Goal: Obtain resource: Download file/media

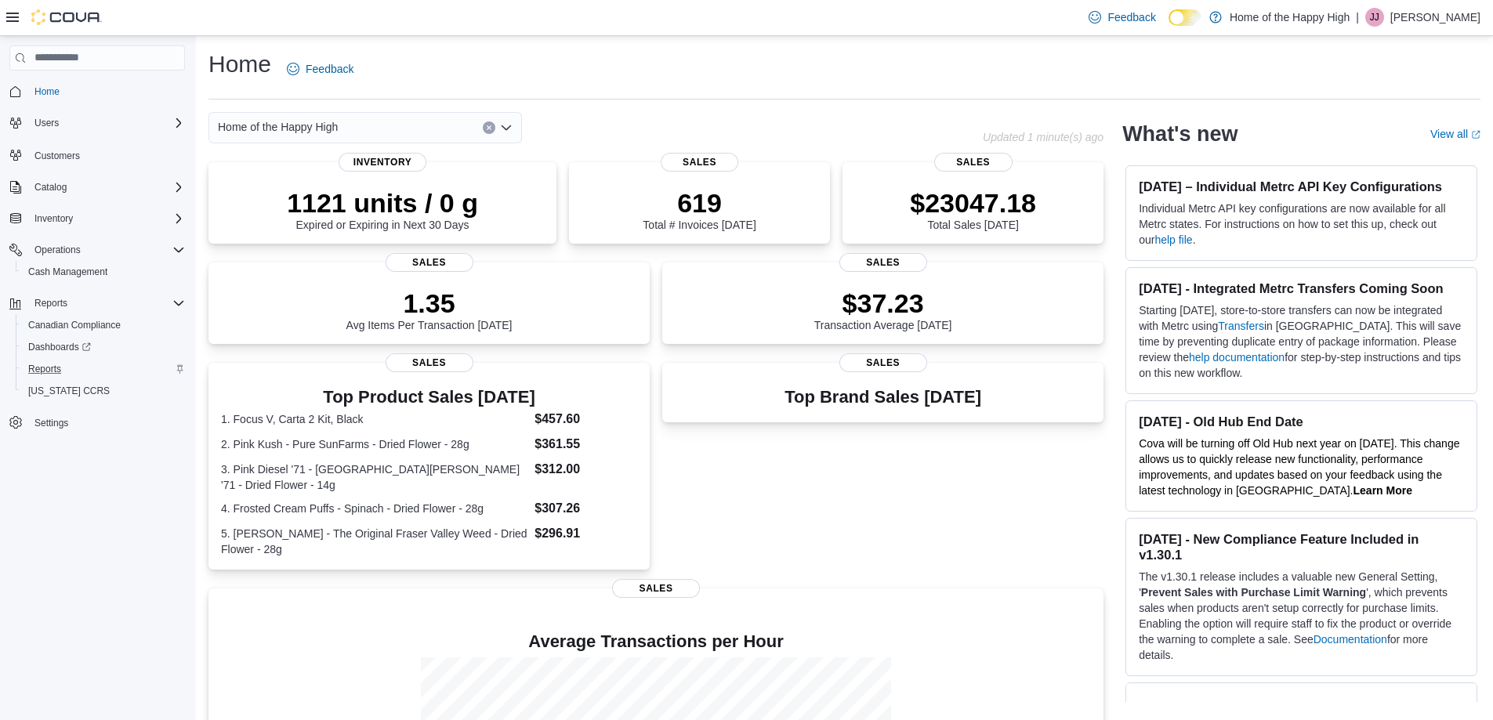
click at [72, 361] on div "Reports" at bounding box center [103, 369] width 163 height 19
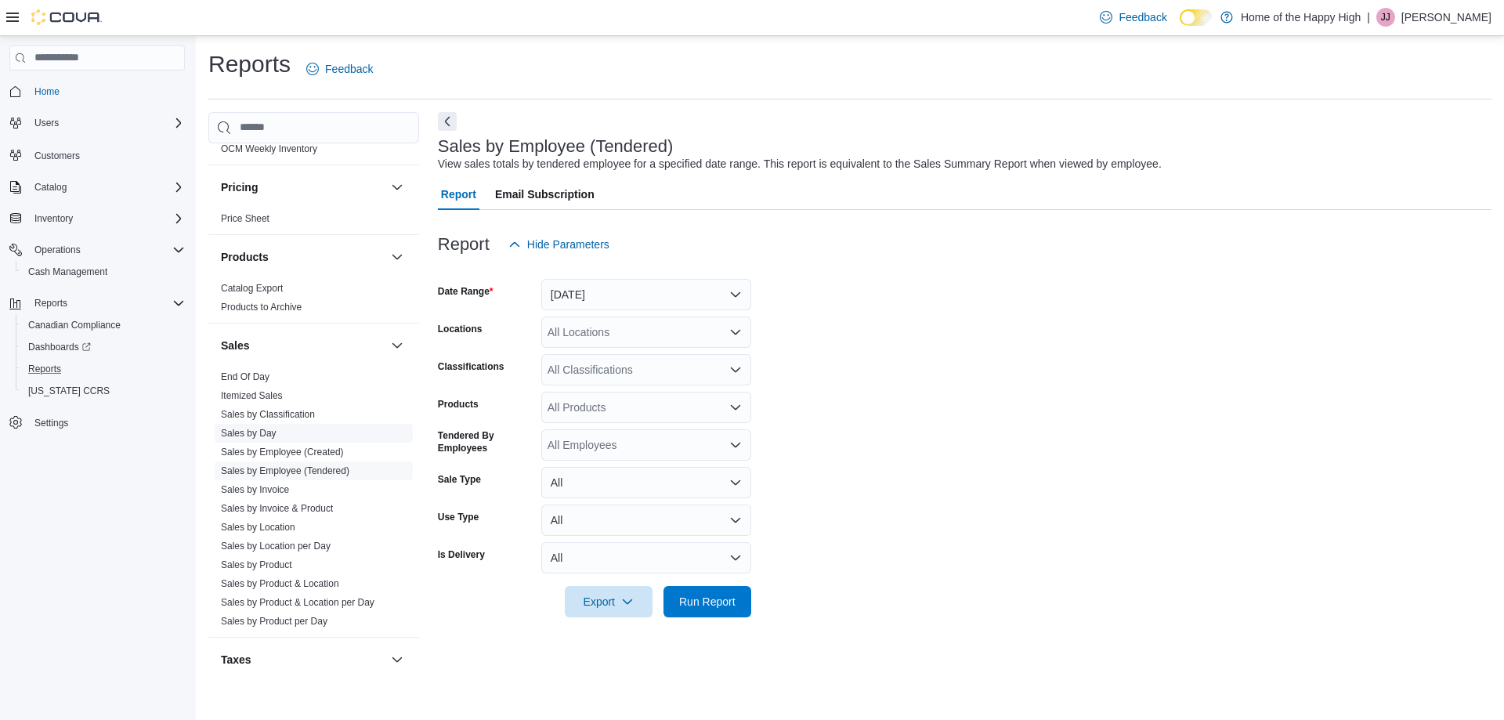
scroll to position [664, 0]
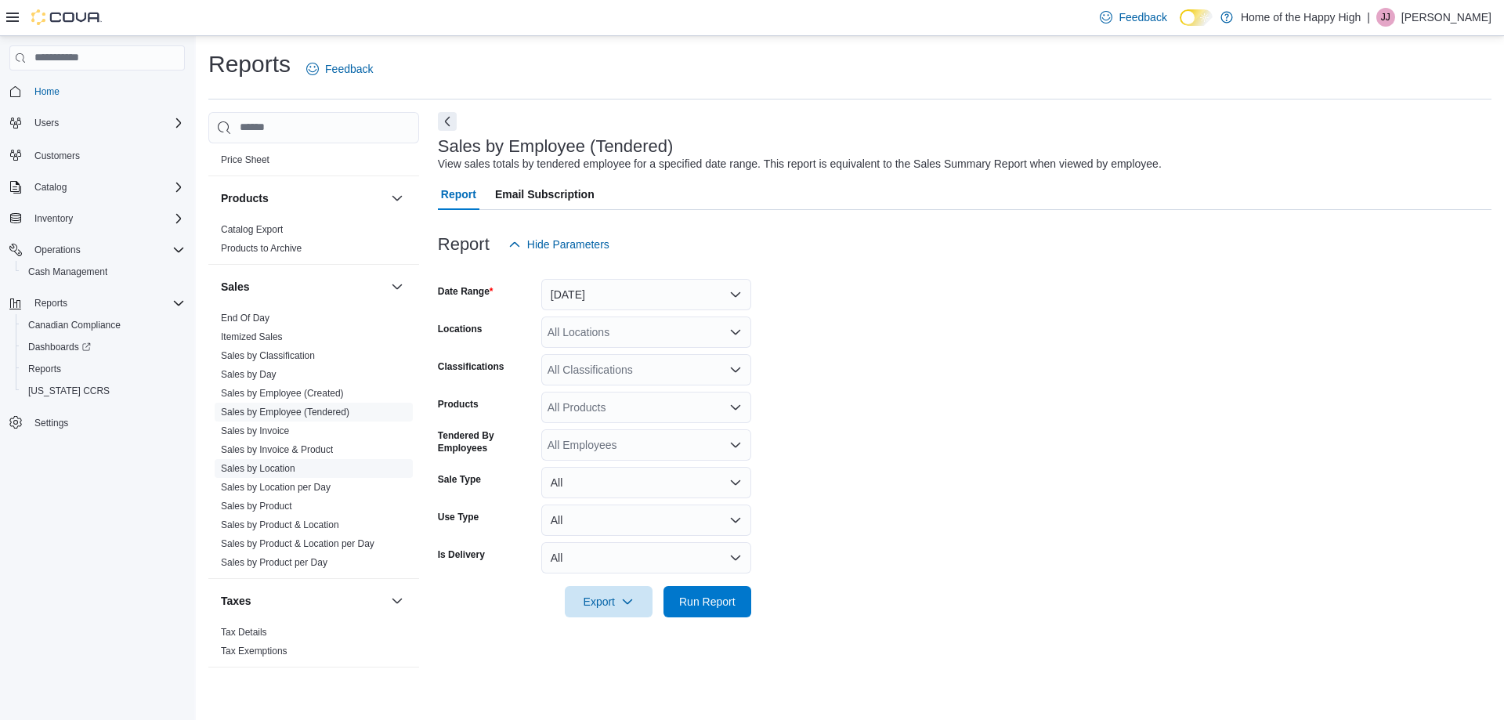
click at [246, 469] on link "Sales by Location" at bounding box center [258, 468] width 74 height 11
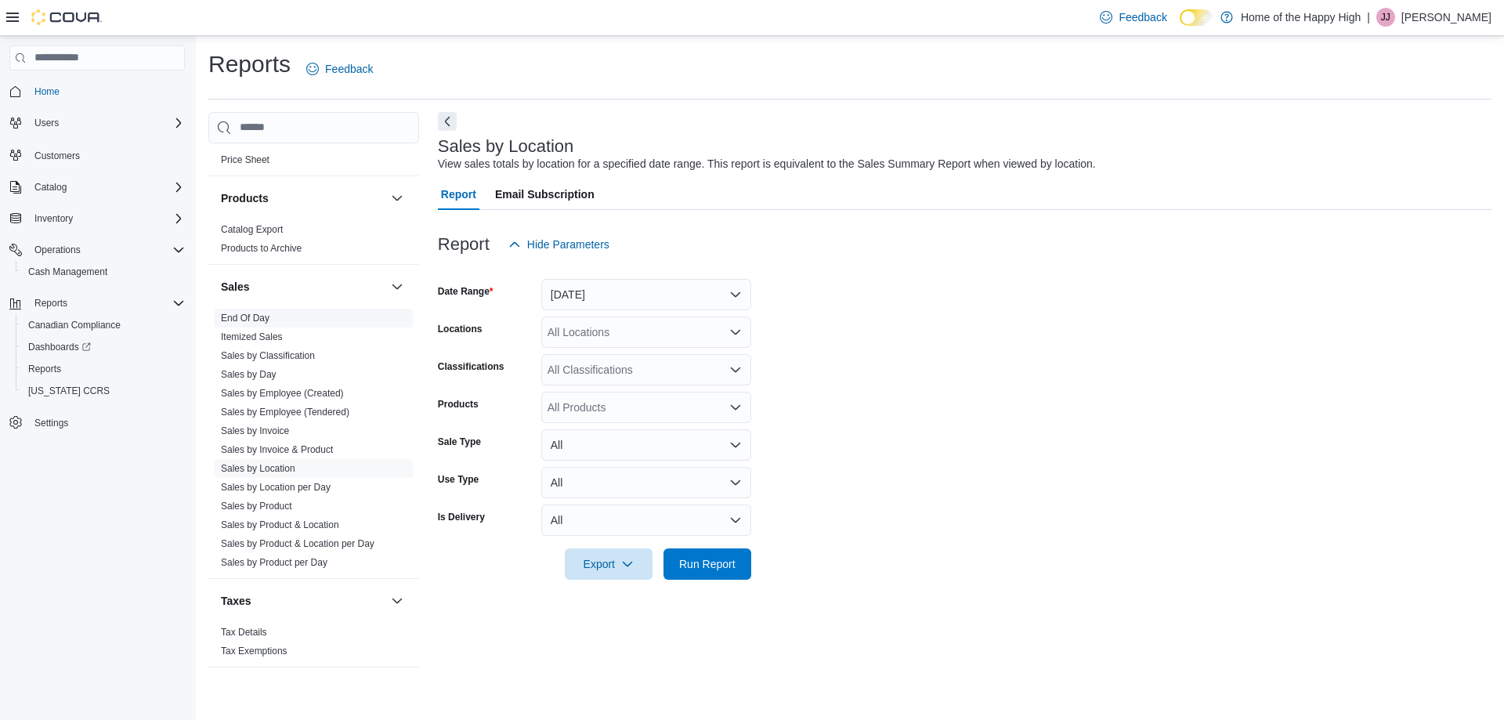
click at [265, 313] on link "End Of Day" at bounding box center [245, 318] width 49 height 11
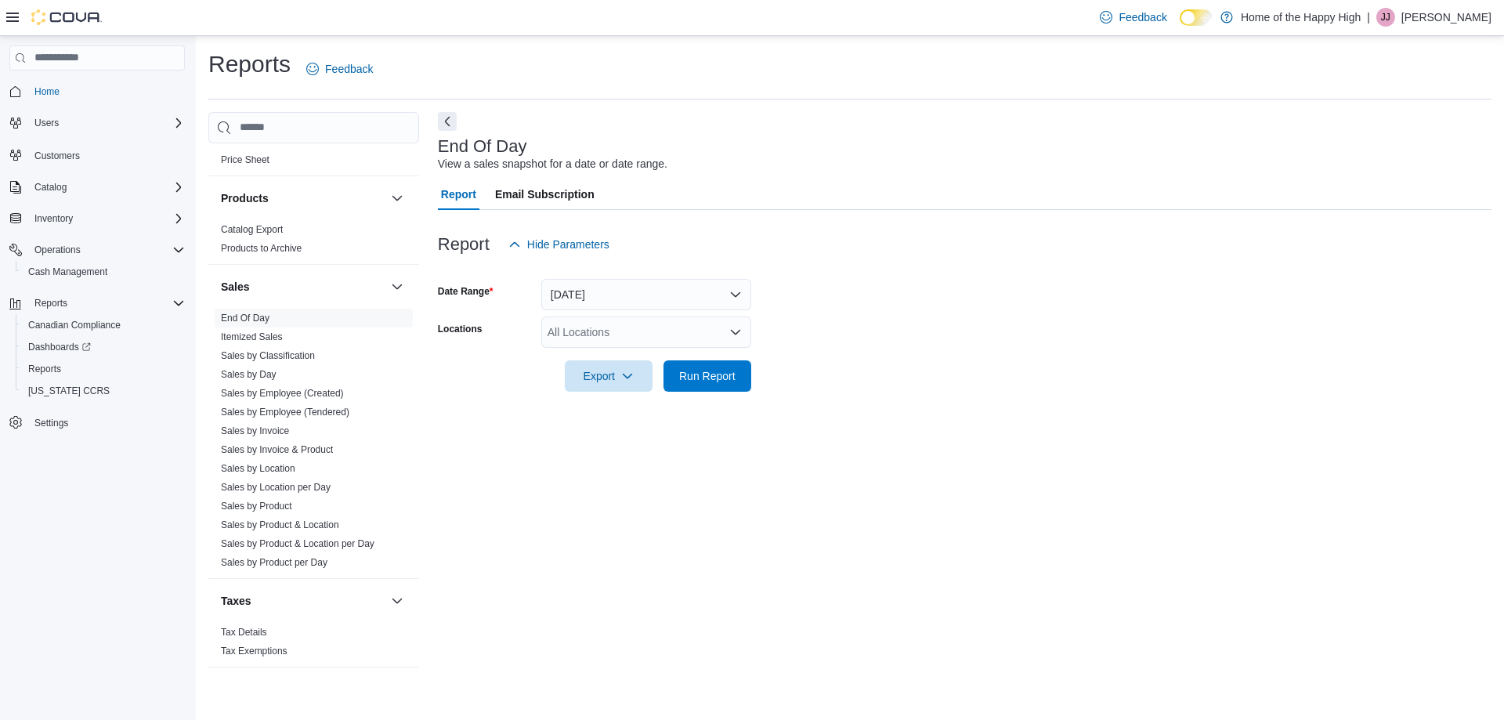
click at [558, 334] on div "All Locations" at bounding box center [646, 332] width 210 height 31
type input "****"
click at [598, 359] on icon "Choose from the following options" at bounding box center [596, 359] width 13 height 13
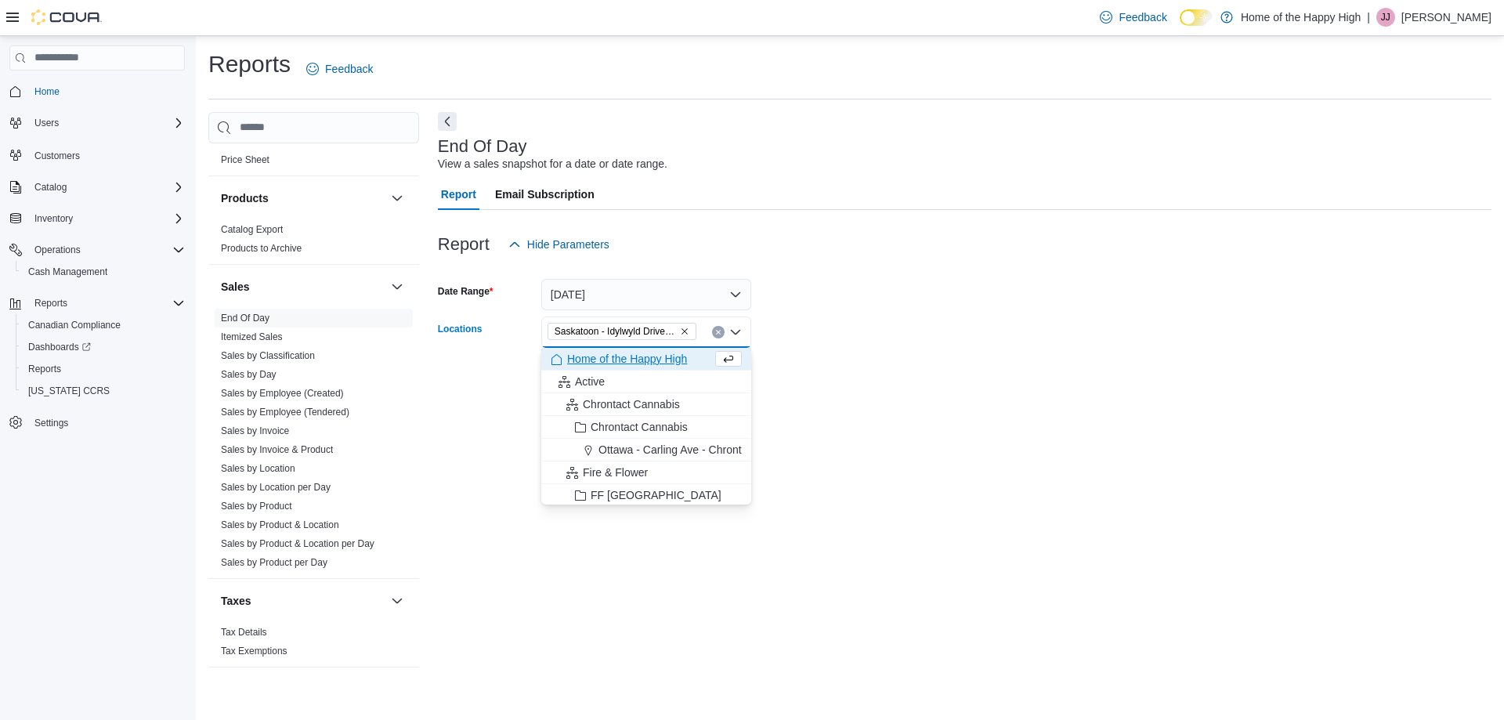
click at [959, 248] on div "Report Hide Parameters" at bounding box center [965, 244] width 1054 height 31
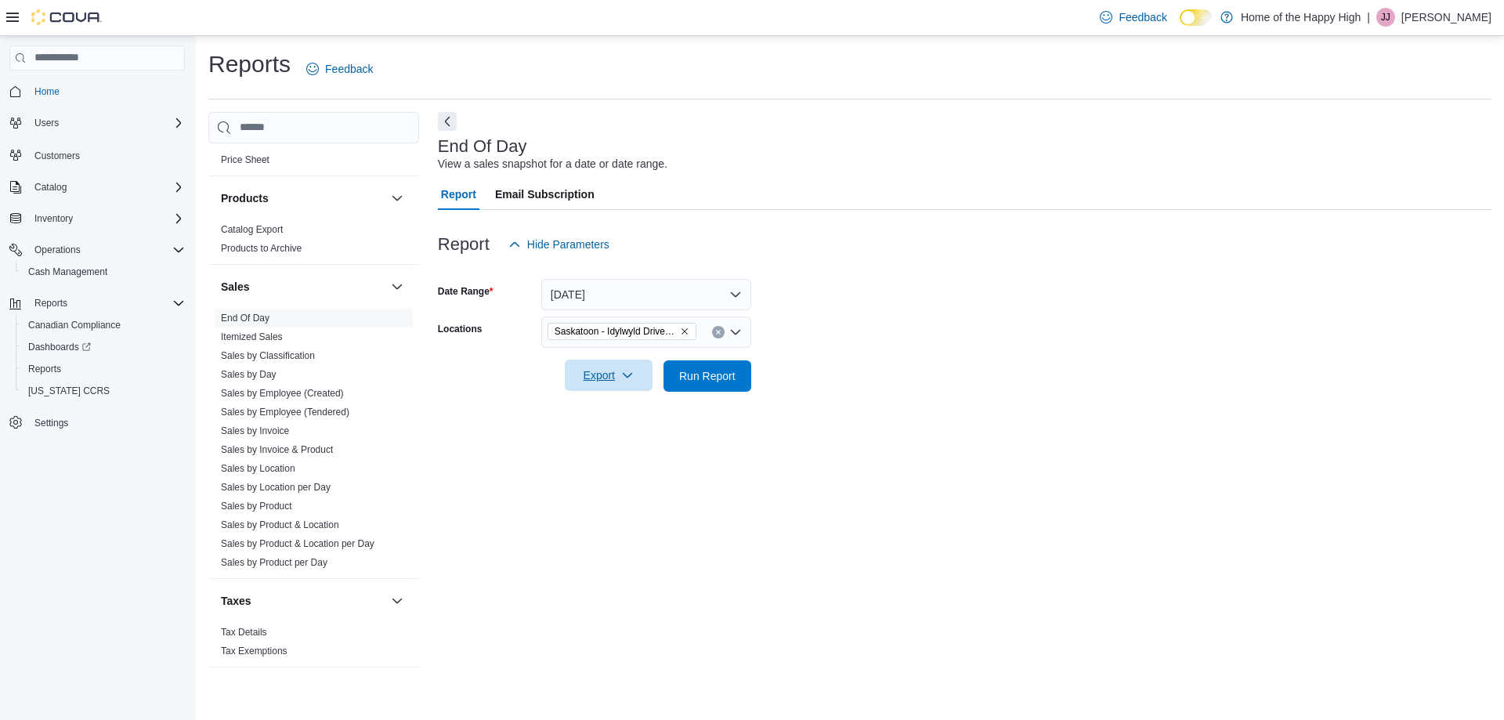
click at [582, 369] on span "Export" at bounding box center [608, 375] width 69 height 31
click at [582, 424] on button "Export to Pdf" at bounding box center [611, 438] width 89 height 31
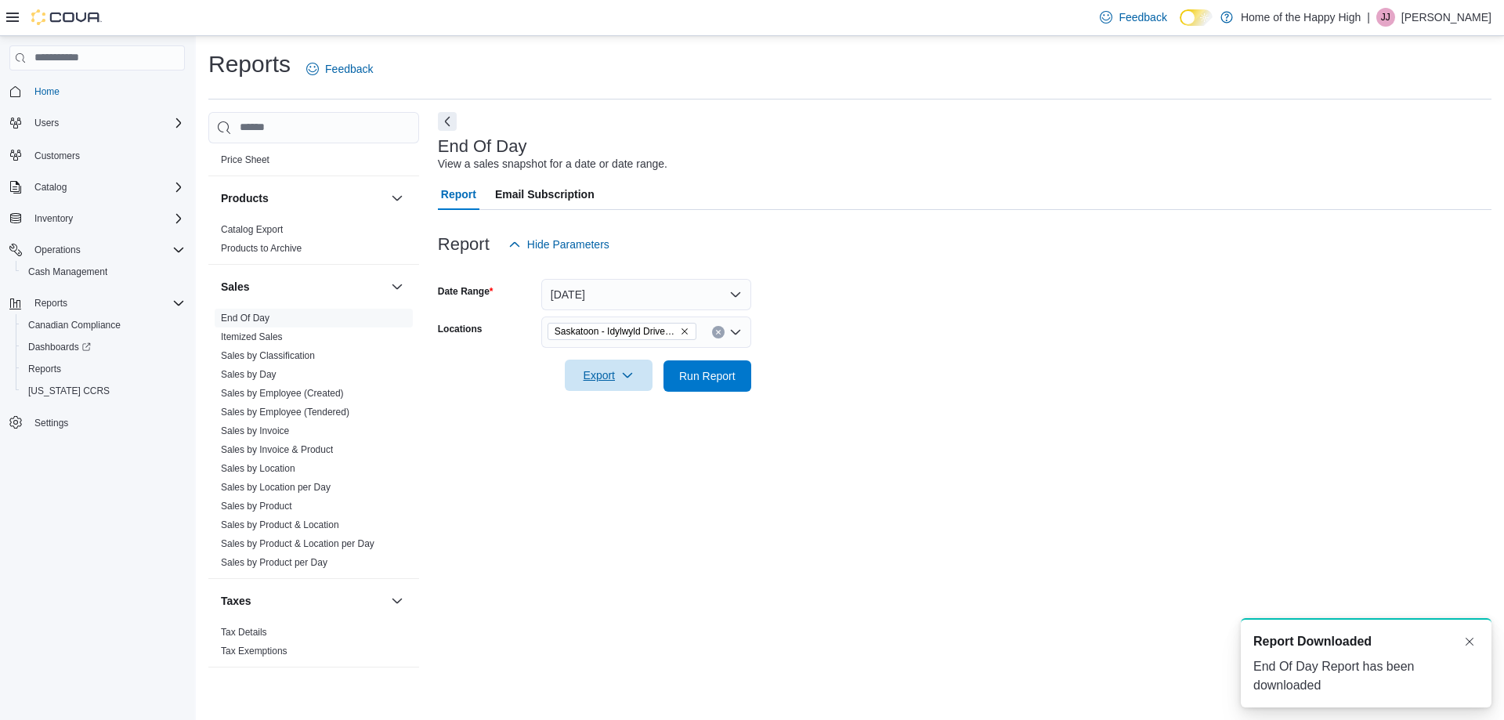
click at [599, 373] on span "Export" at bounding box center [608, 375] width 69 height 31
click at [621, 308] on button "Today" at bounding box center [646, 294] width 210 height 31
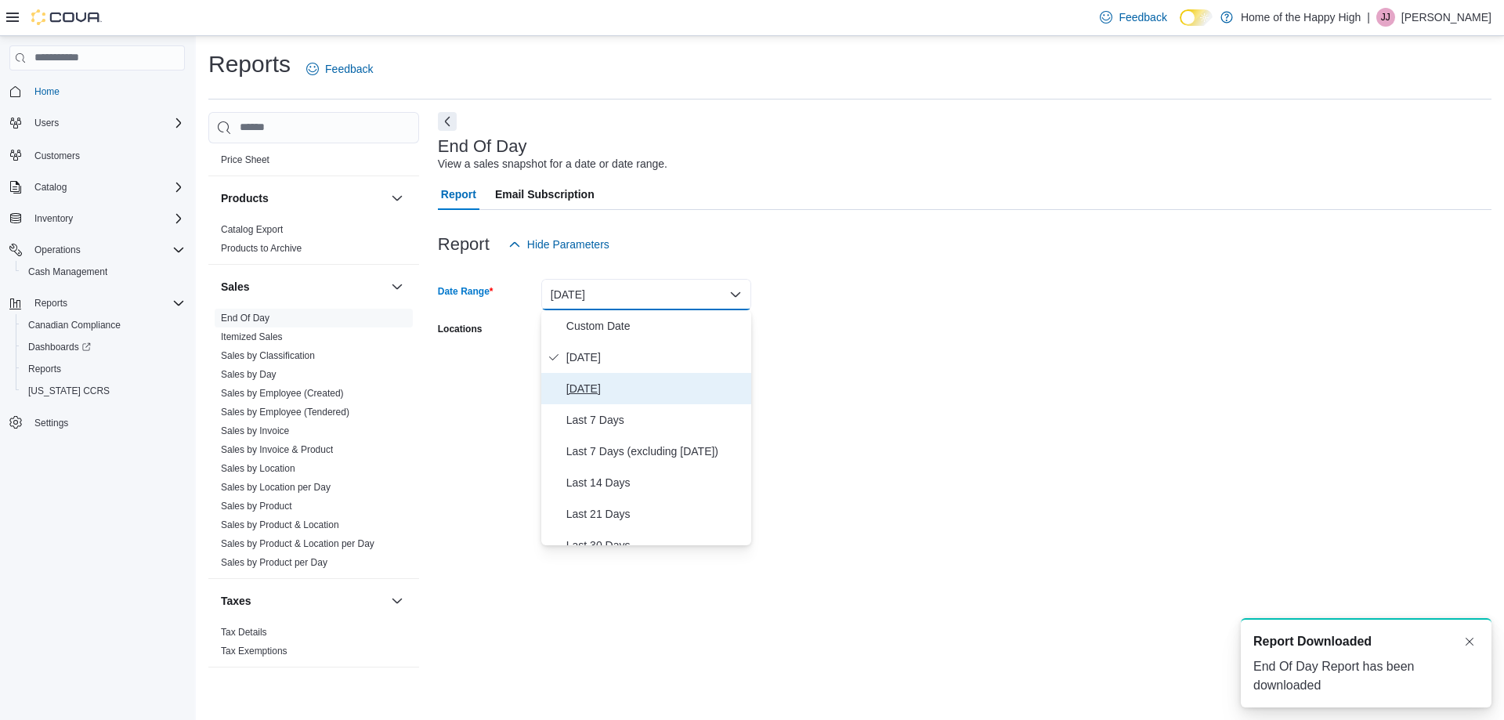
click at [588, 392] on span "Yesterday" at bounding box center [656, 388] width 179 height 19
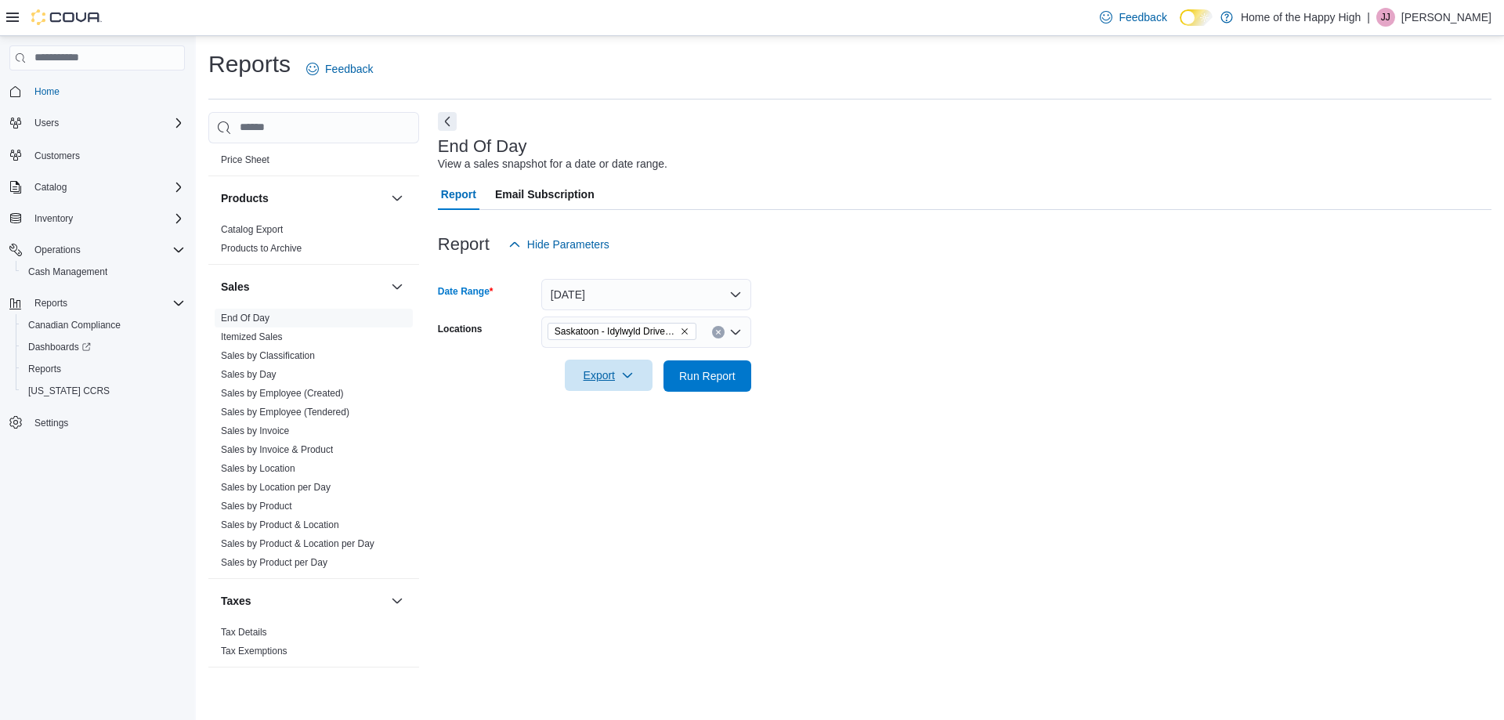
click at [624, 375] on icon "button" at bounding box center [627, 375] width 9 height 5
click at [597, 424] on button "Export to Pdf" at bounding box center [611, 438] width 89 height 31
